Goal: Task Accomplishment & Management: Complete application form

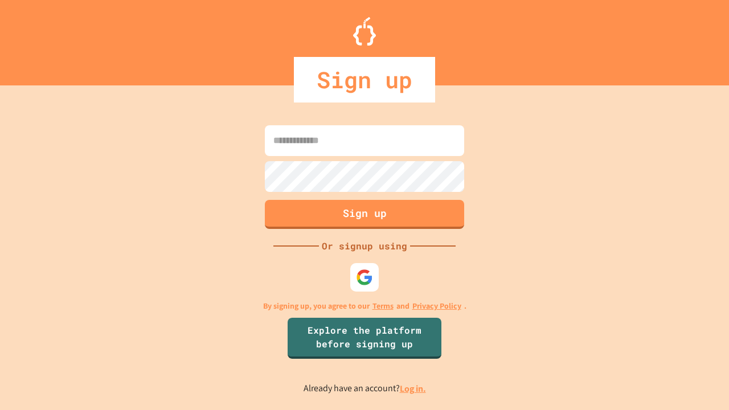
click at [413, 388] on link "Log in." at bounding box center [413, 389] width 26 height 12
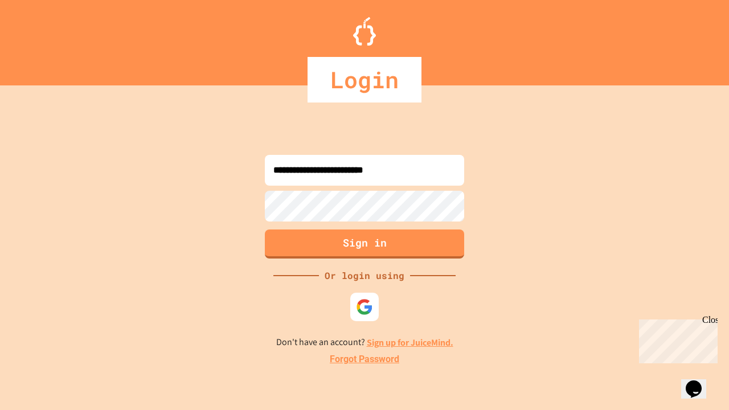
type input "**********"
